Goal: Task Accomplishment & Management: Use online tool/utility

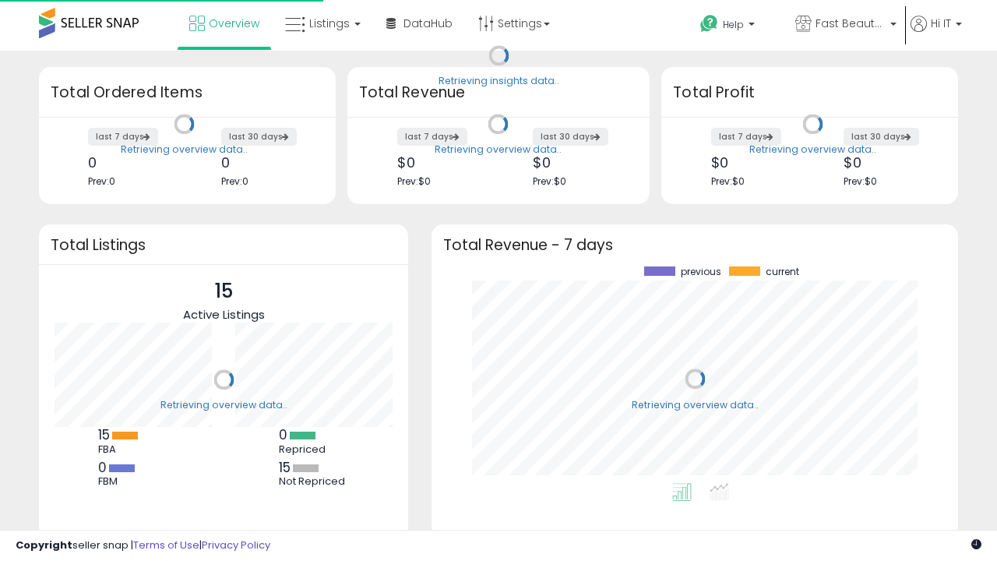
scroll to position [216, 495]
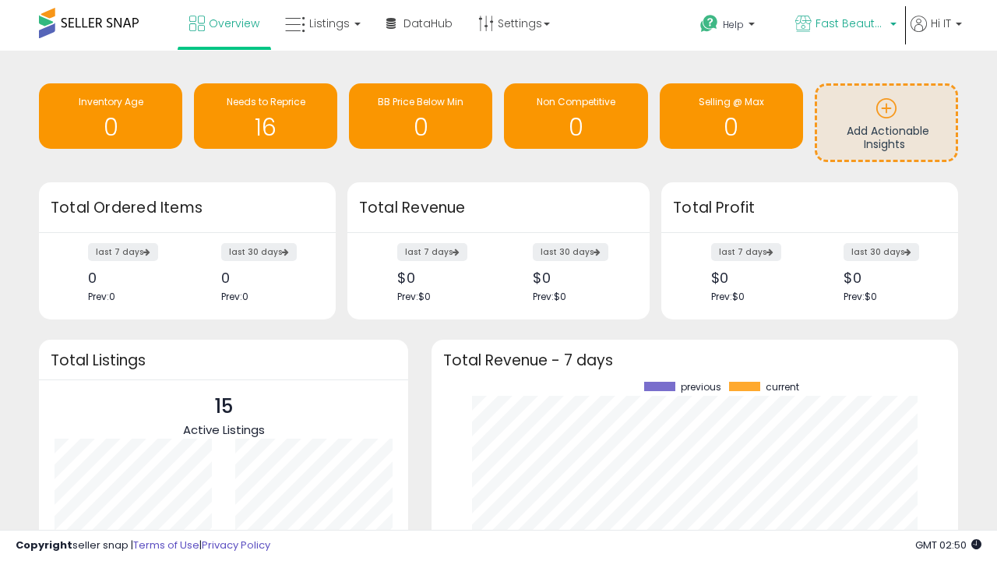
click at [844, 25] on span "Fast Beauty ([GEOGRAPHIC_DATA])" at bounding box center [850, 24] width 70 height 16
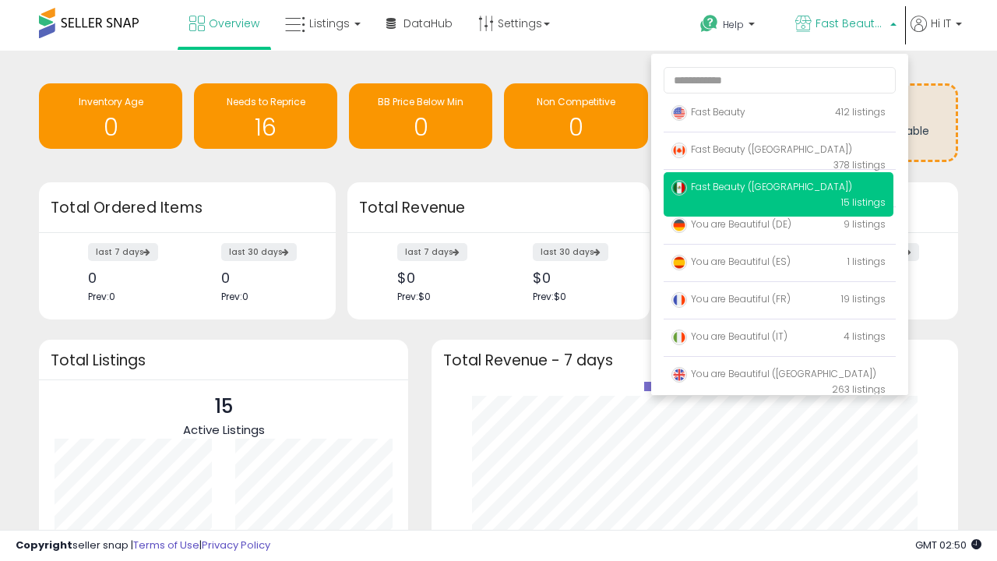
click at [778, 189] on span "Fast Beauty ([GEOGRAPHIC_DATA])" at bounding box center [761, 186] width 181 height 13
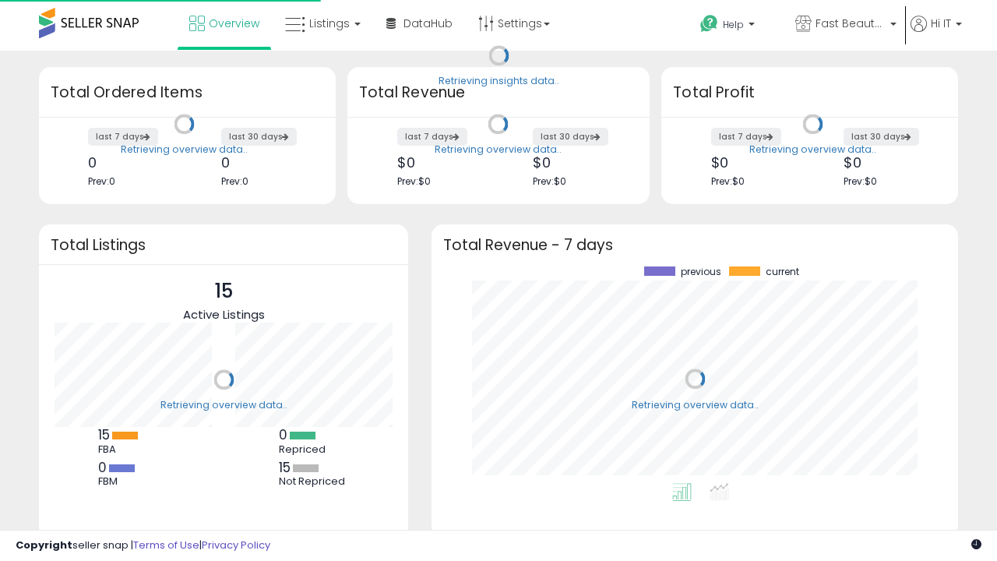
scroll to position [216, 495]
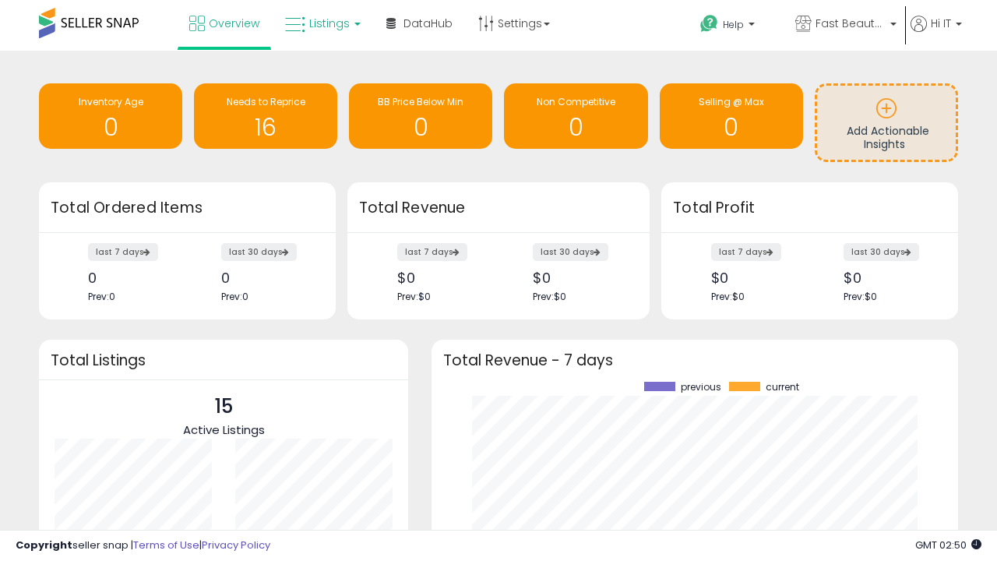
click at [321, 23] on span "Listings" at bounding box center [329, 24] width 40 height 16
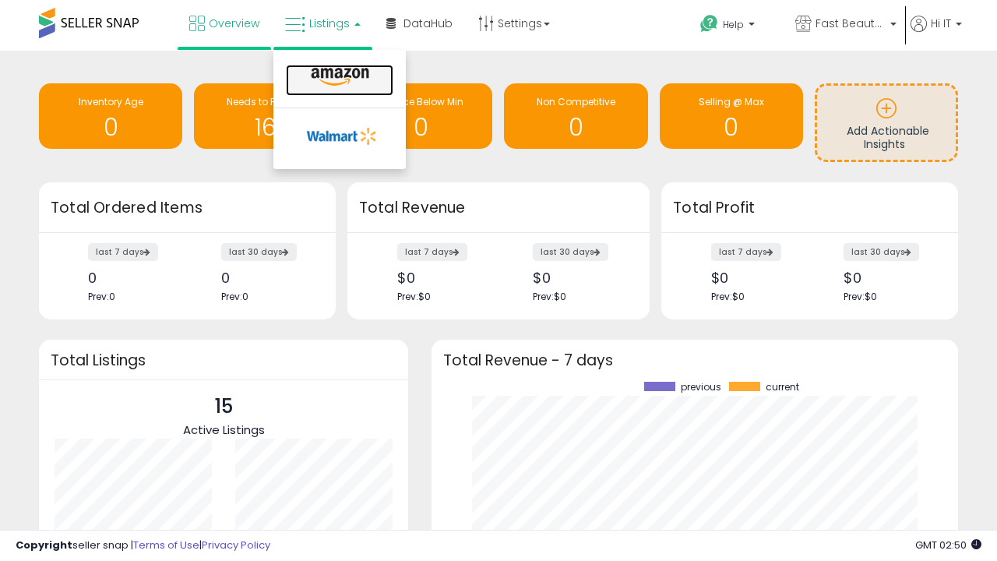
click at [338, 77] on icon at bounding box center [340, 77] width 68 height 20
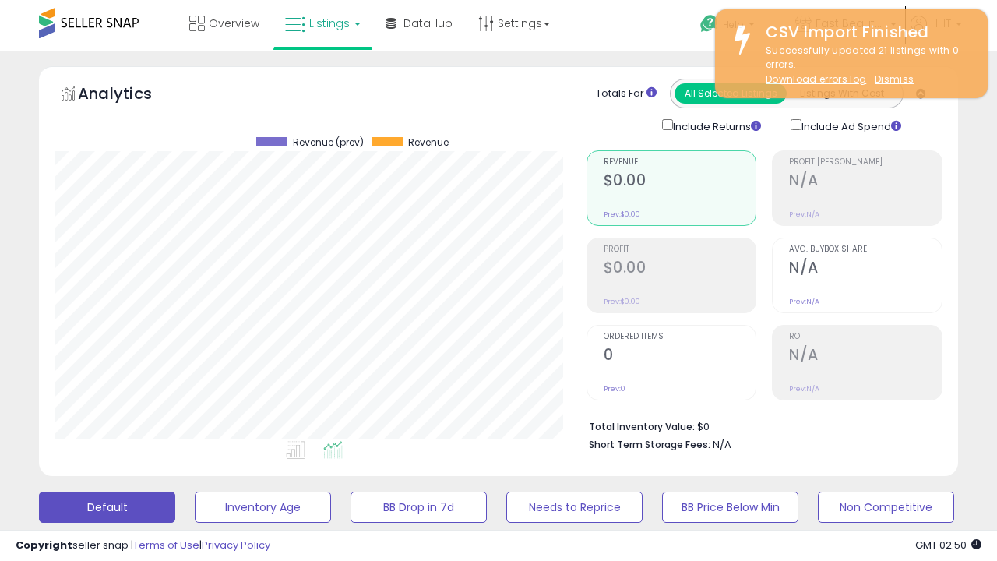
scroll to position [424, 0]
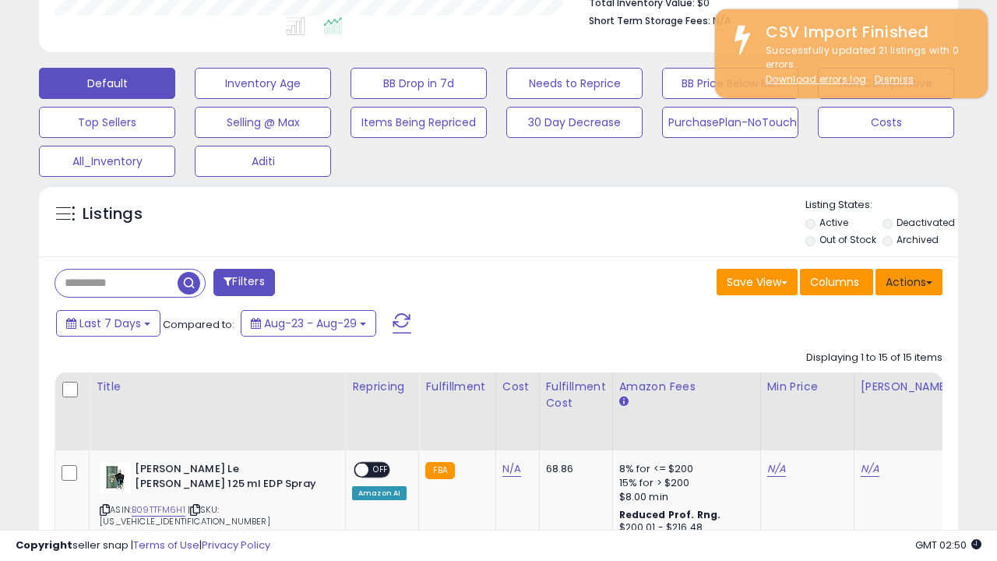
click at [909, 280] on button "Actions" at bounding box center [908, 282] width 67 height 26
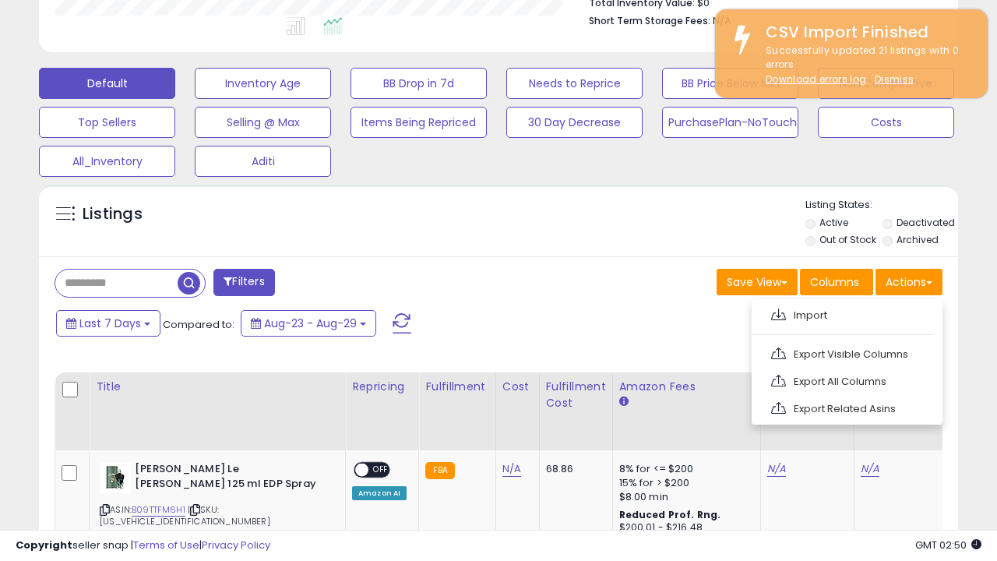
click at [778, 312] on span at bounding box center [778, 314] width 15 height 12
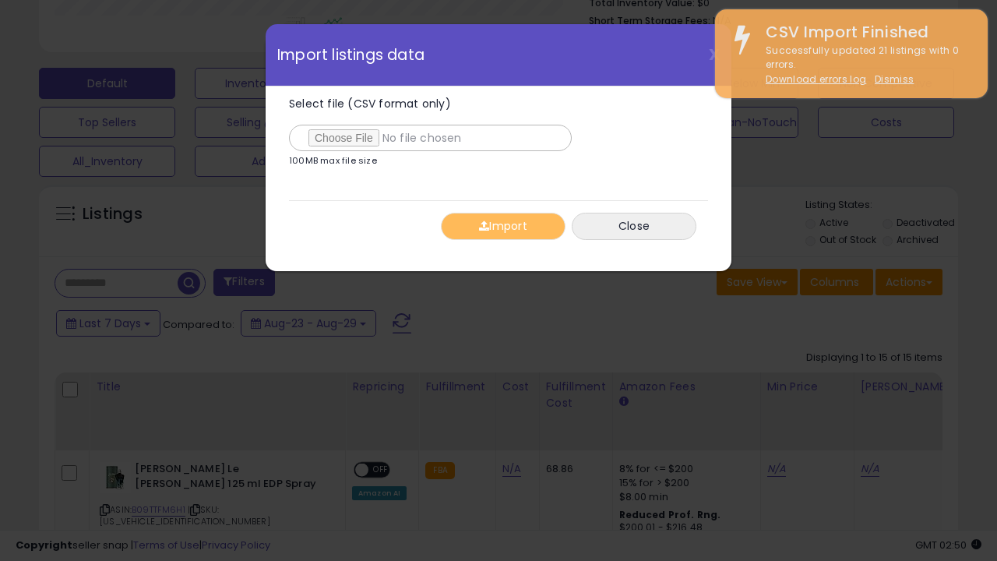
type input "**********"
click at [502, 226] on button "Import" at bounding box center [503, 226] width 125 height 27
